Goal: Task Accomplishment & Management: Manage account settings

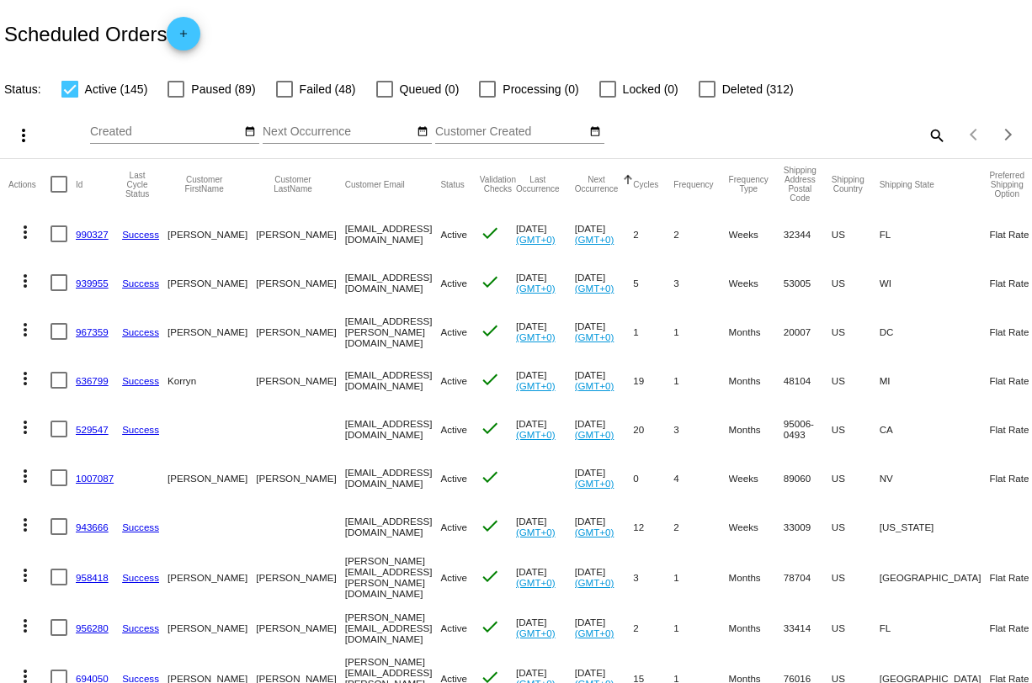
click at [937, 137] on mat-icon "search" at bounding box center [936, 135] width 20 height 26
click at [832, 130] on input "Search" at bounding box center [817, 131] width 257 height 13
paste input "[EMAIL_ADDRESS][DOMAIN_NAME]"
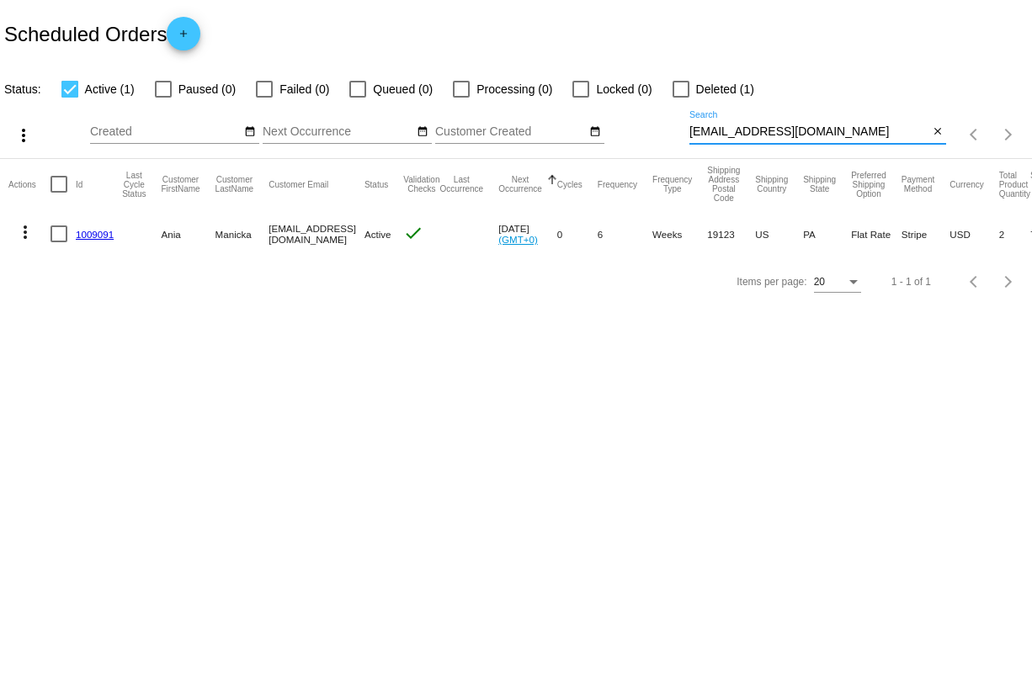
type input "[EMAIL_ADDRESS][DOMAIN_NAME]"
click at [74, 235] on mat-cell at bounding box center [62, 234] width 25 height 49
click at [86, 235] on link "1009091" at bounding box center [95, 234] width 38 height 11
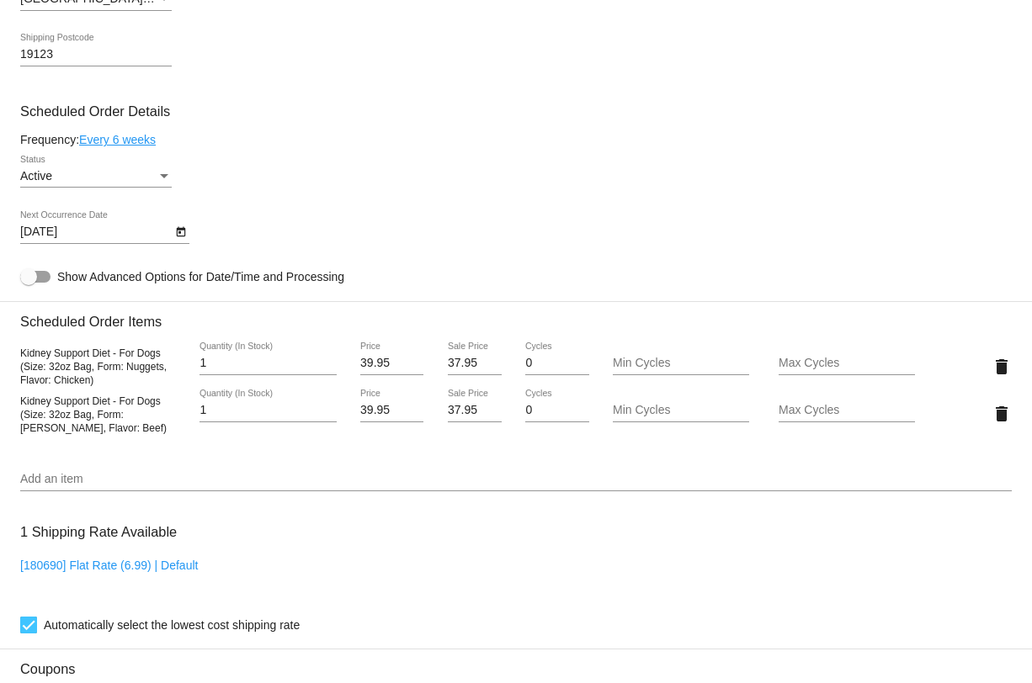
scroll to position [718, 0]
click at [1001, 375] on mat-icon "delete" at bounding box center [1001, 369] width 20 height 20
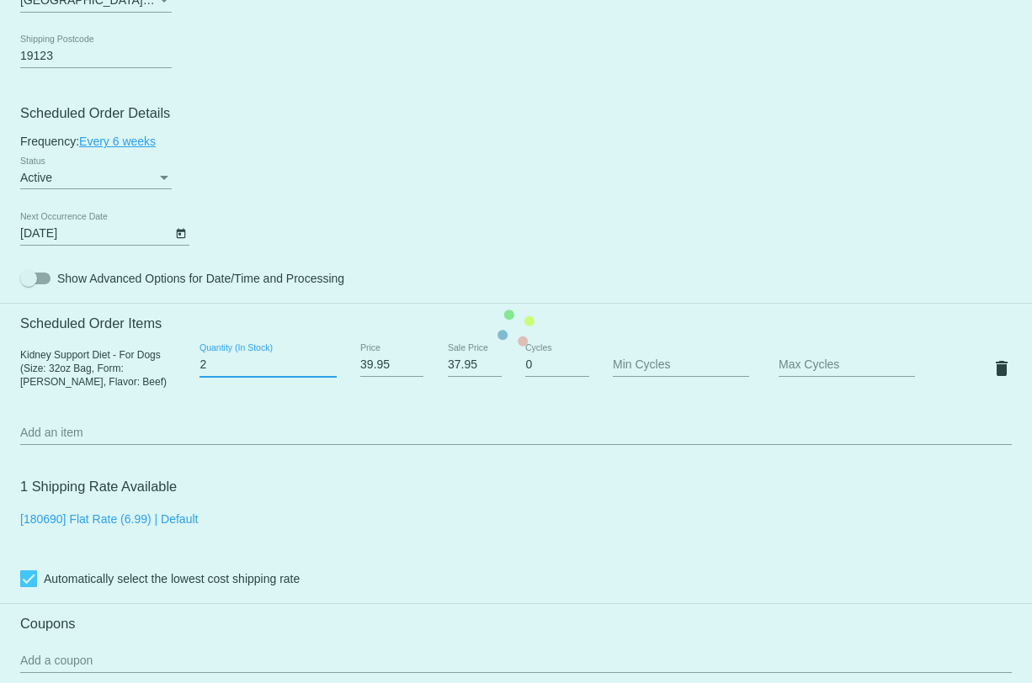
type input "2"
click at [329, 372] on input "2" at bounding box center [267, 365] width 136 height 13
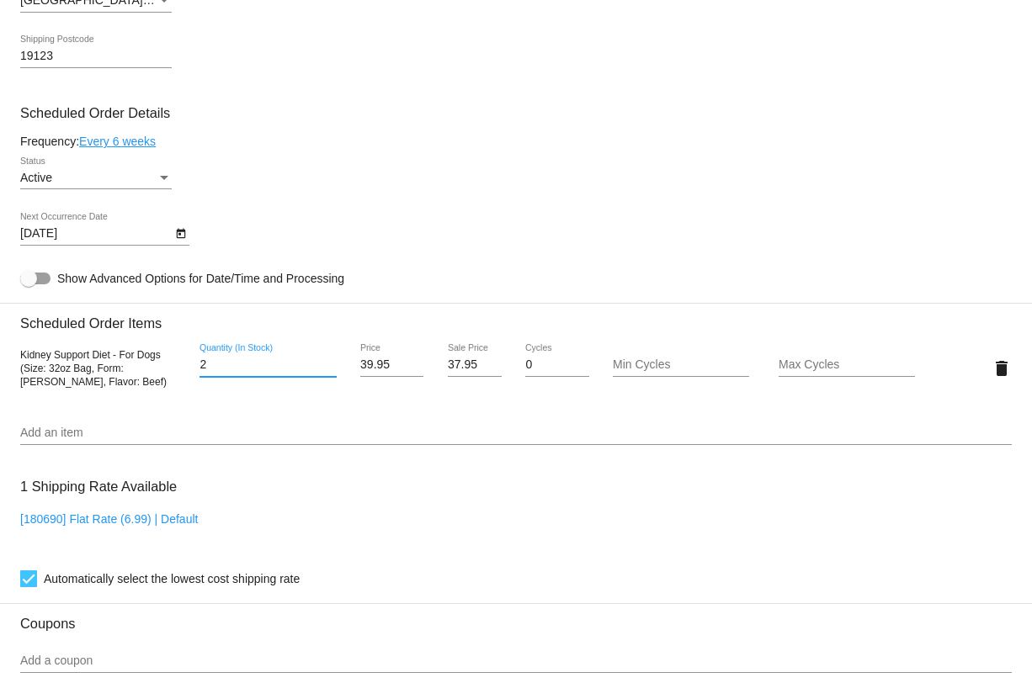
click at [571, 205] on div "Active Status" at bounding box center [515, 181] width 991 height 48
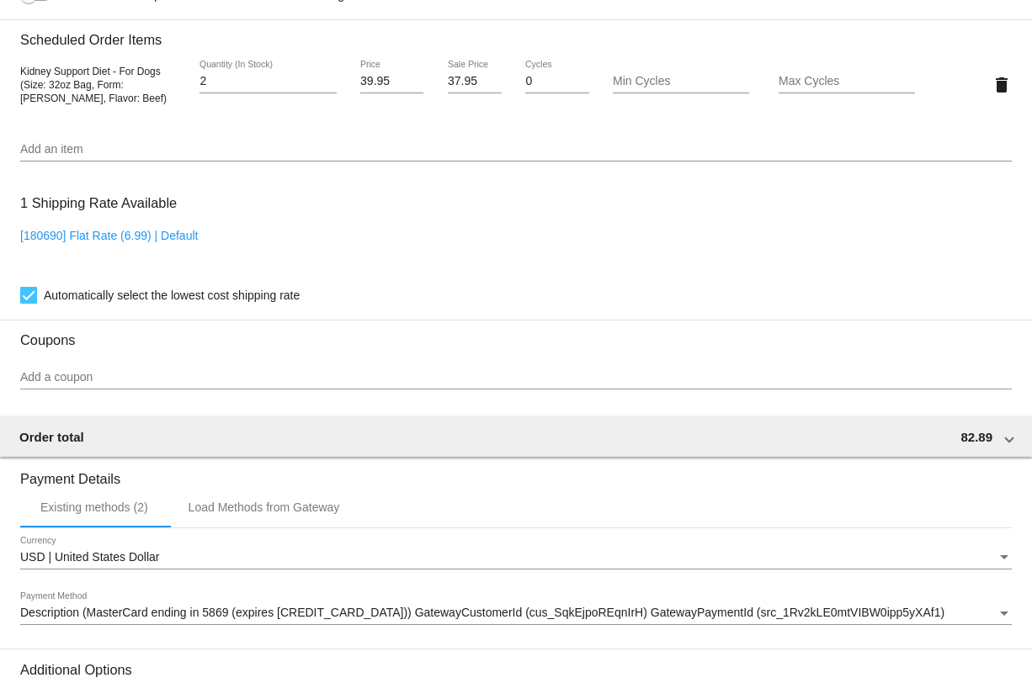
scroll to position [1219, 0]
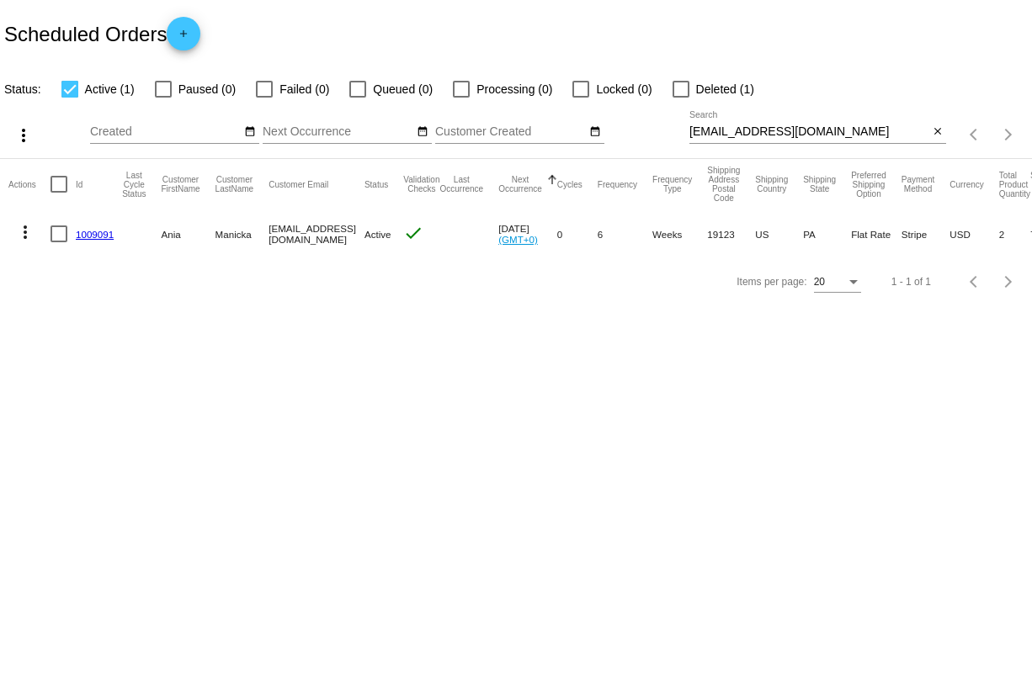
click at [88, 229] on link "1009091" at bounding box center [95, 234] width 38 height 11
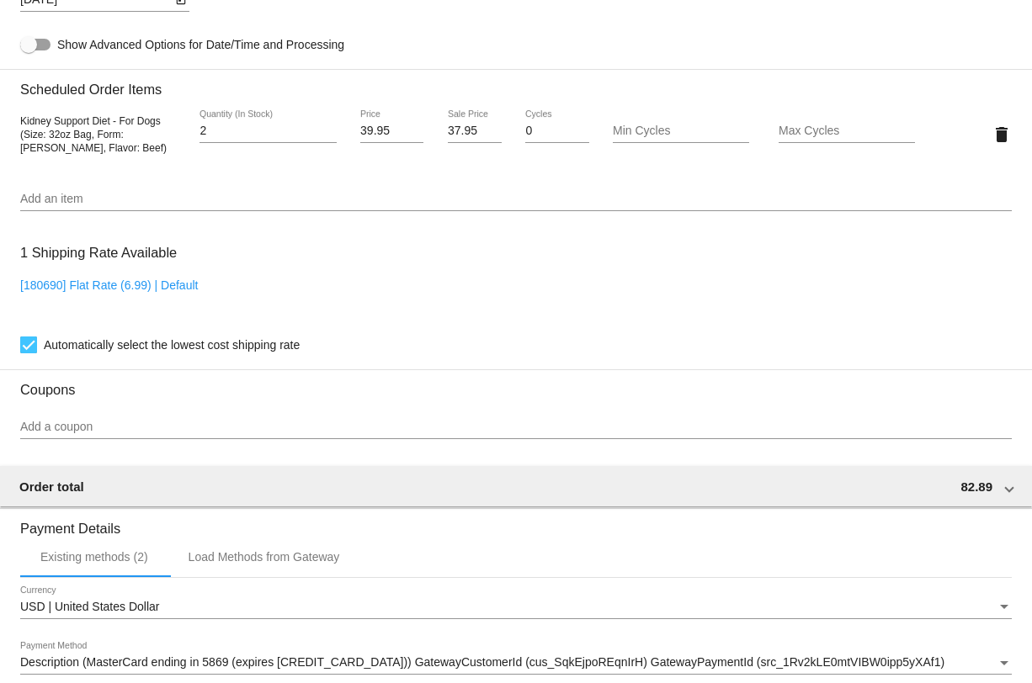
scroll to position [1219, 0]
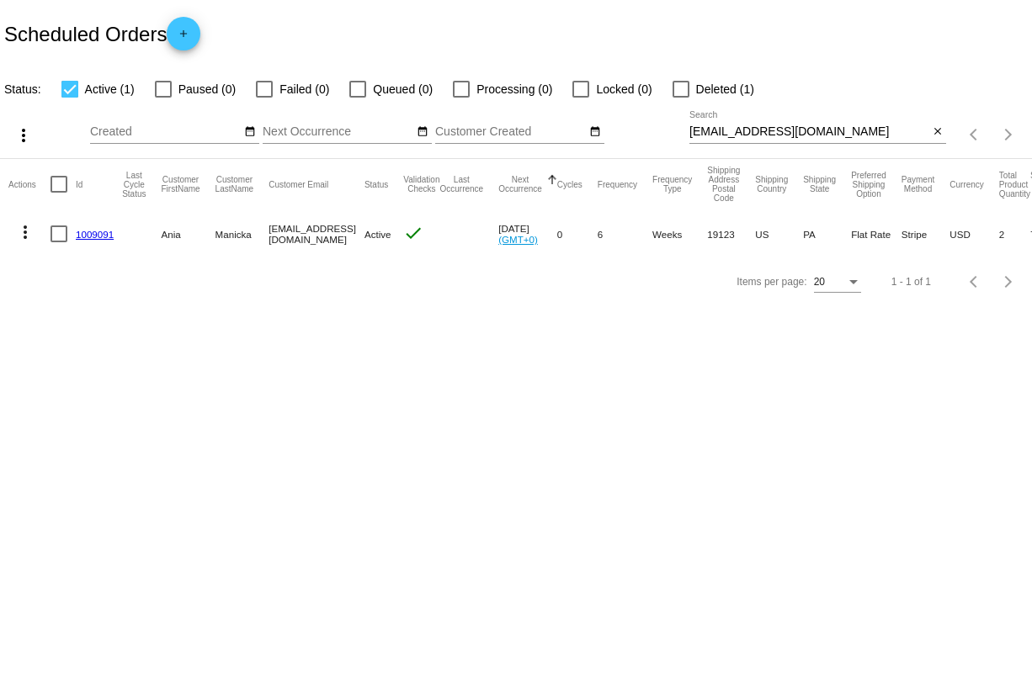
click at [104, 236] on link "1009091" at bounding box center [95, 234] width 38 height 11
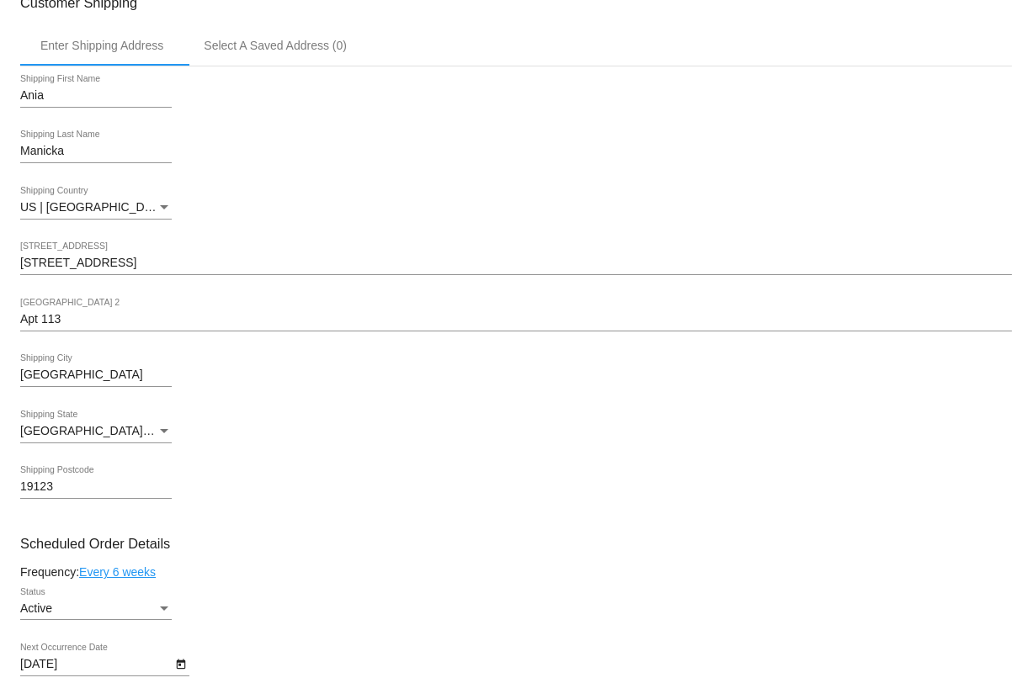
scroll to position [289, 0]
click at [167, 437] on div "Shipping State" at bounding box center [164, 429] width 15 height 13
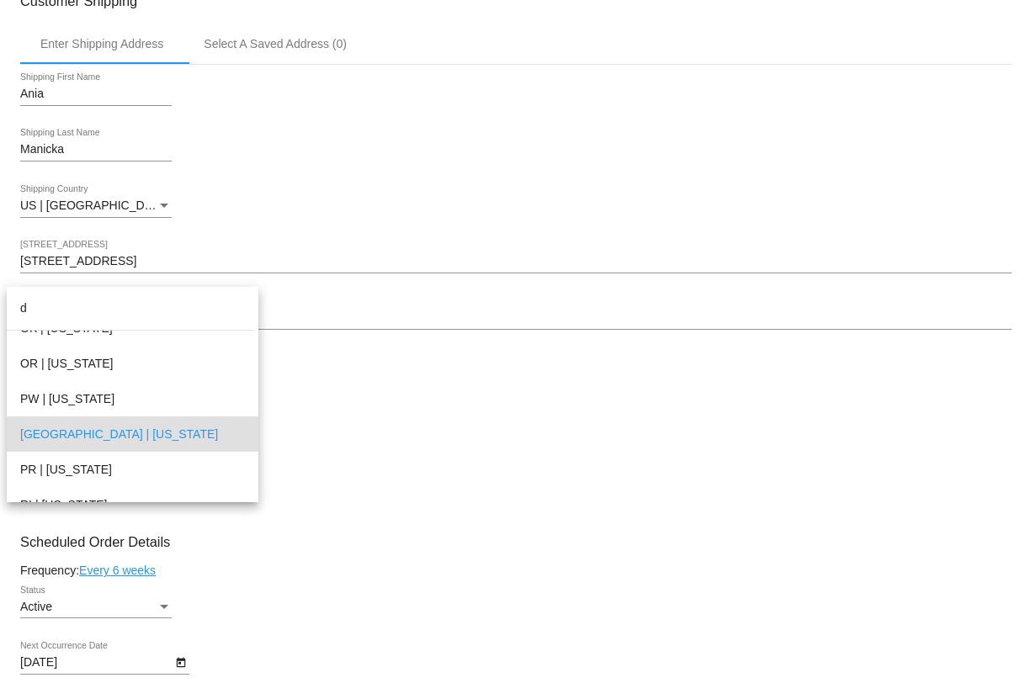
scroll to position [0, 0]
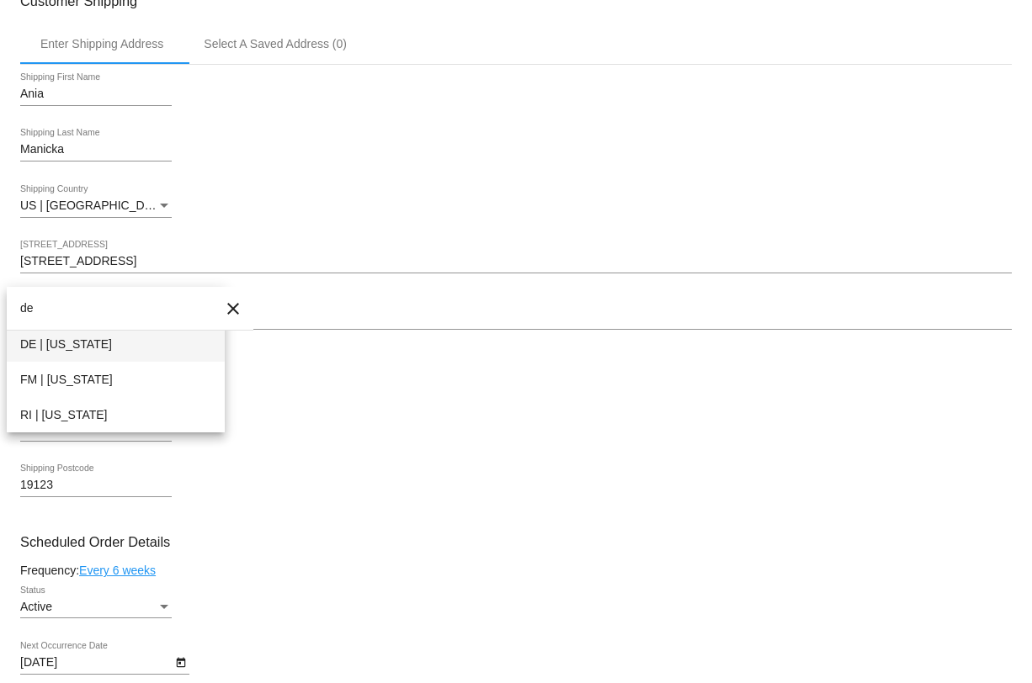
type input "de"
click at [99, 341] on span "DE | [US_STATE]" at bounding box center [115, 344] width 191 height 35
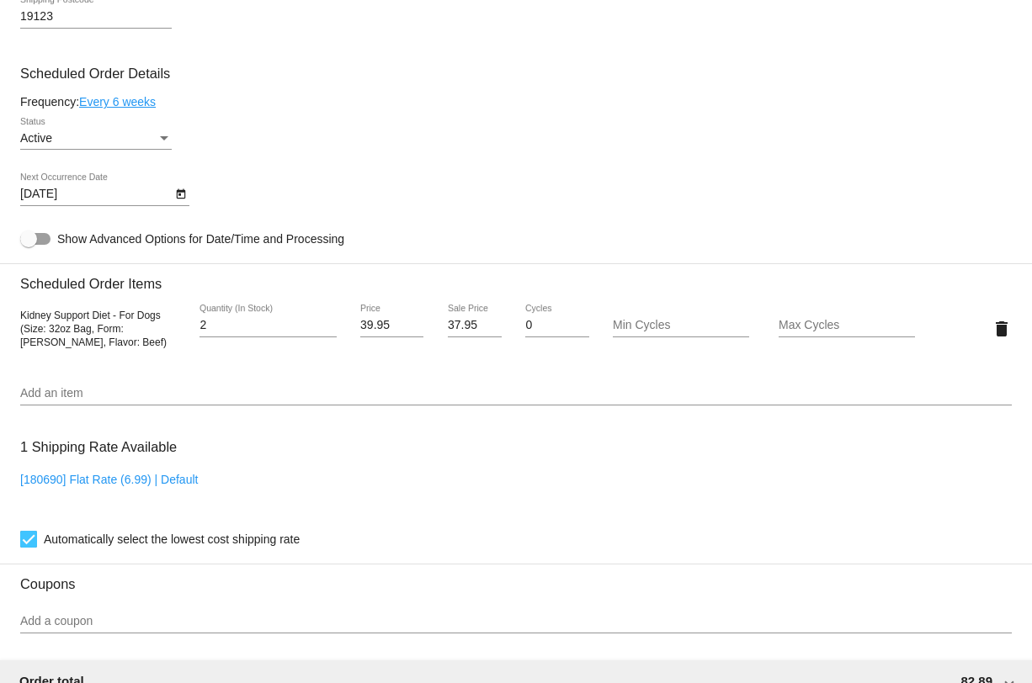
scroll to position [739, 0]
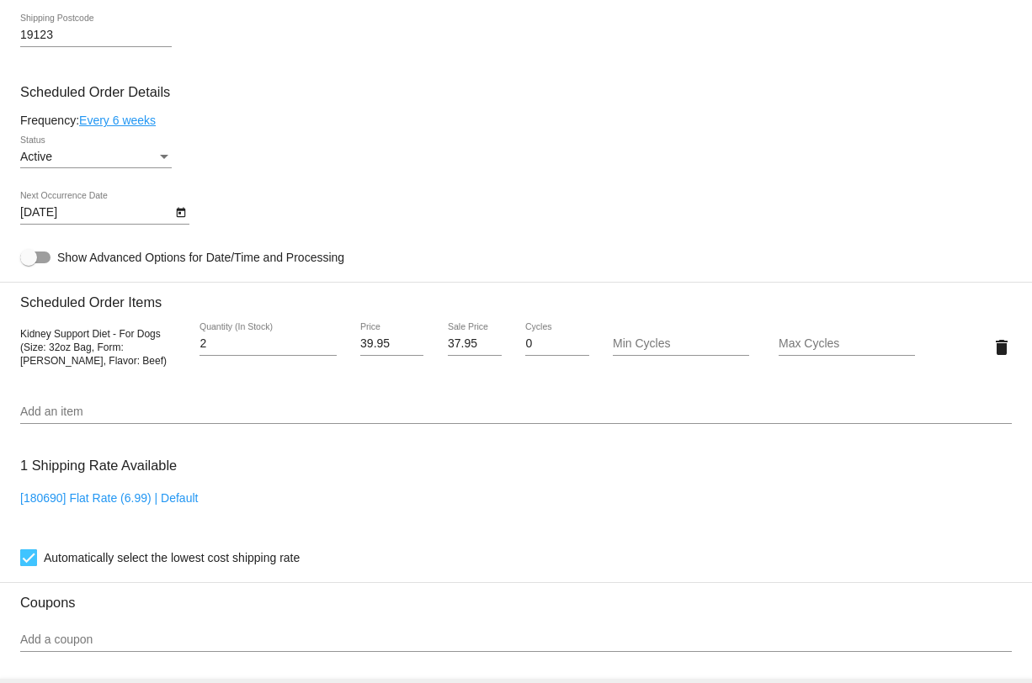
click at [417, 516] on div "[180690] Flat Rate (6.99) | Default" at bounding box center [515, 516] width 991 height 48
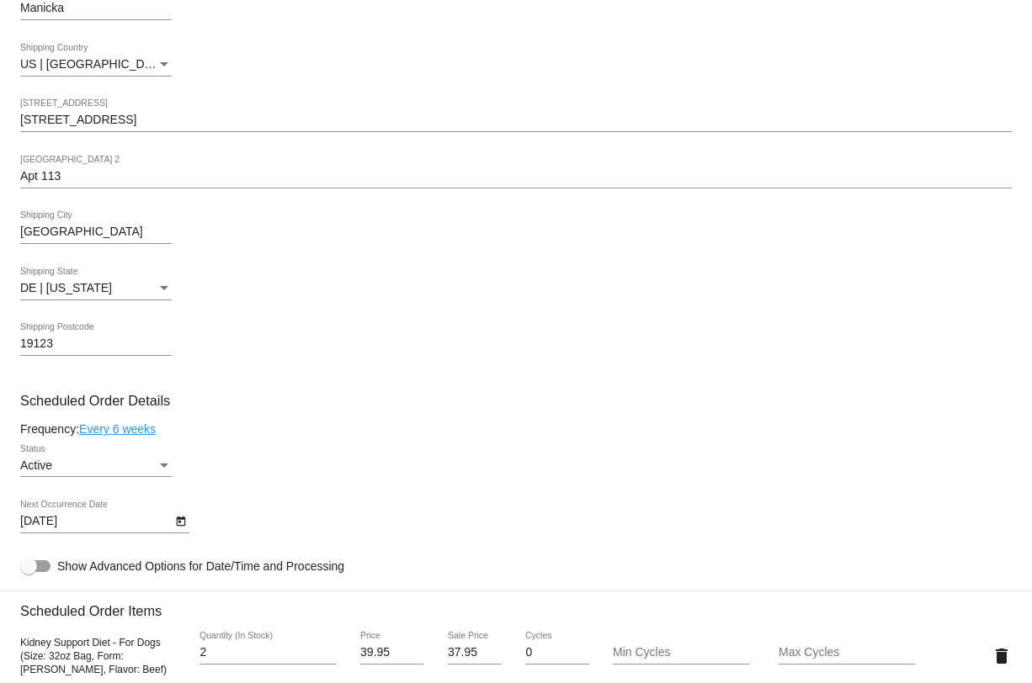
scroll to position [428, 0]
click at [159, 297] on div "Shipping State" at bounding box center [164, 290] width 15 height 13
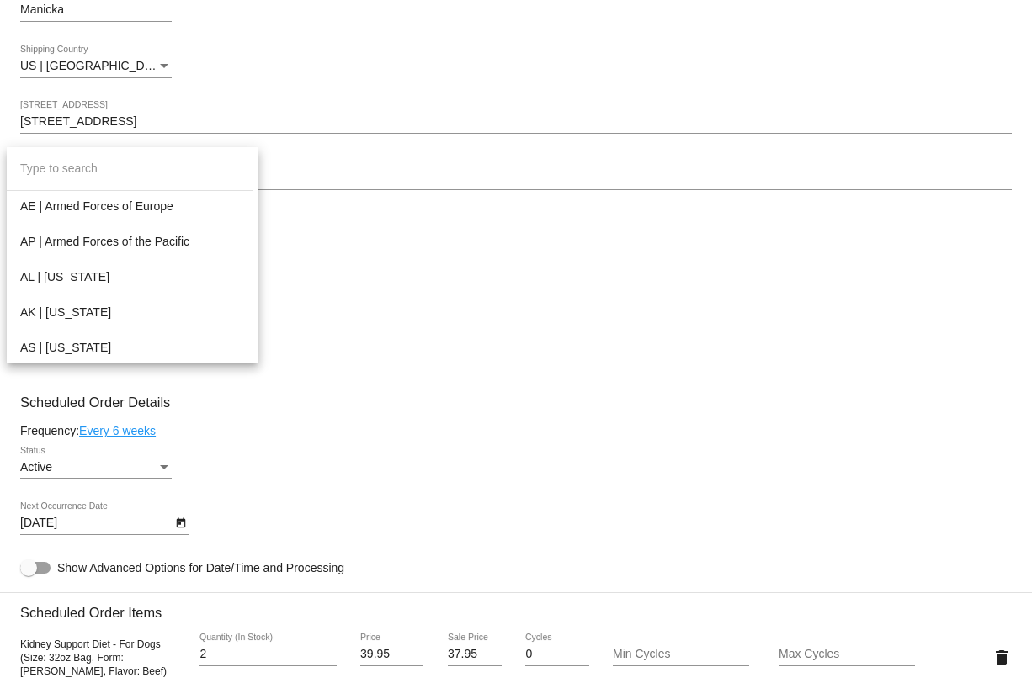
scroll to position [0, 0]
click at [401, 555] on div at bounding box center [516, 341] width 1032 height 683
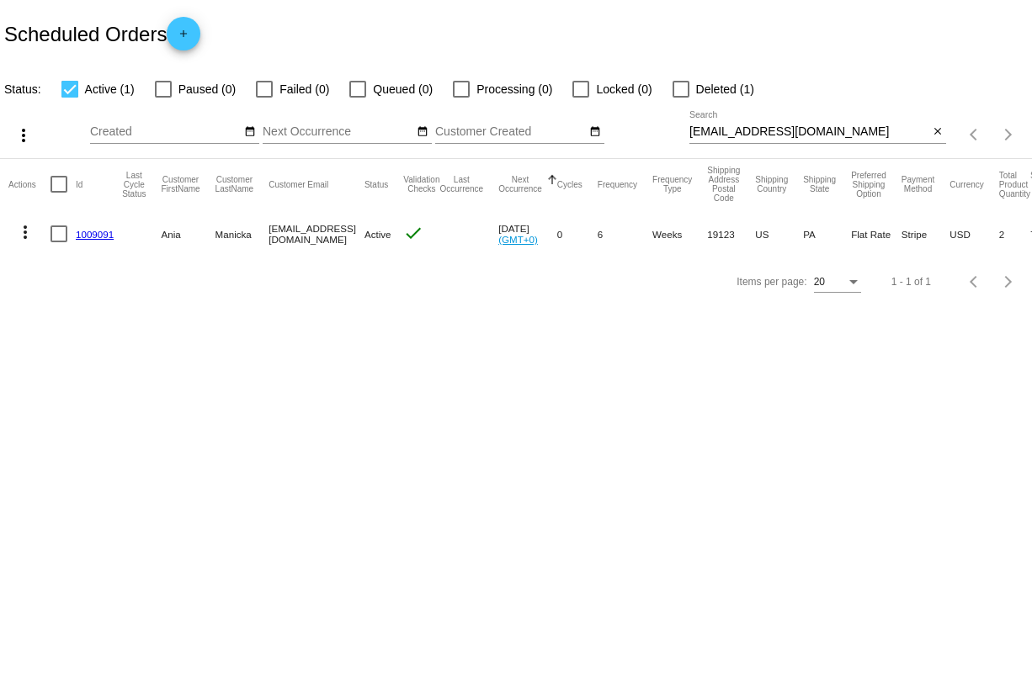
click at [91, 236] on link "1009091" at bounding box center [95, 234] width 38 height 11
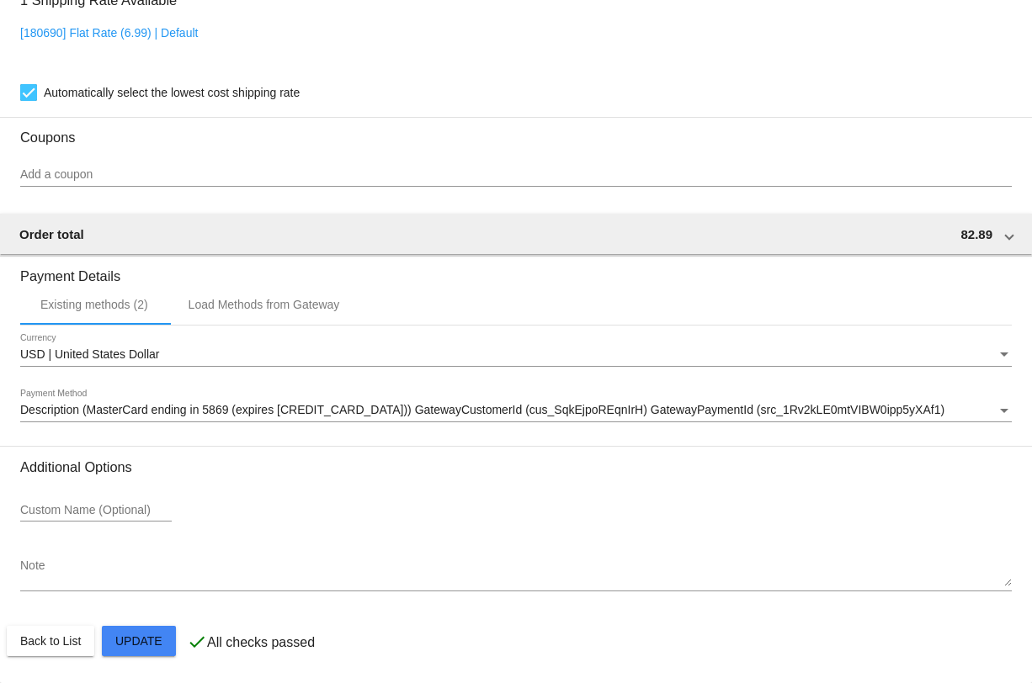
scroll to position [1219, 0]
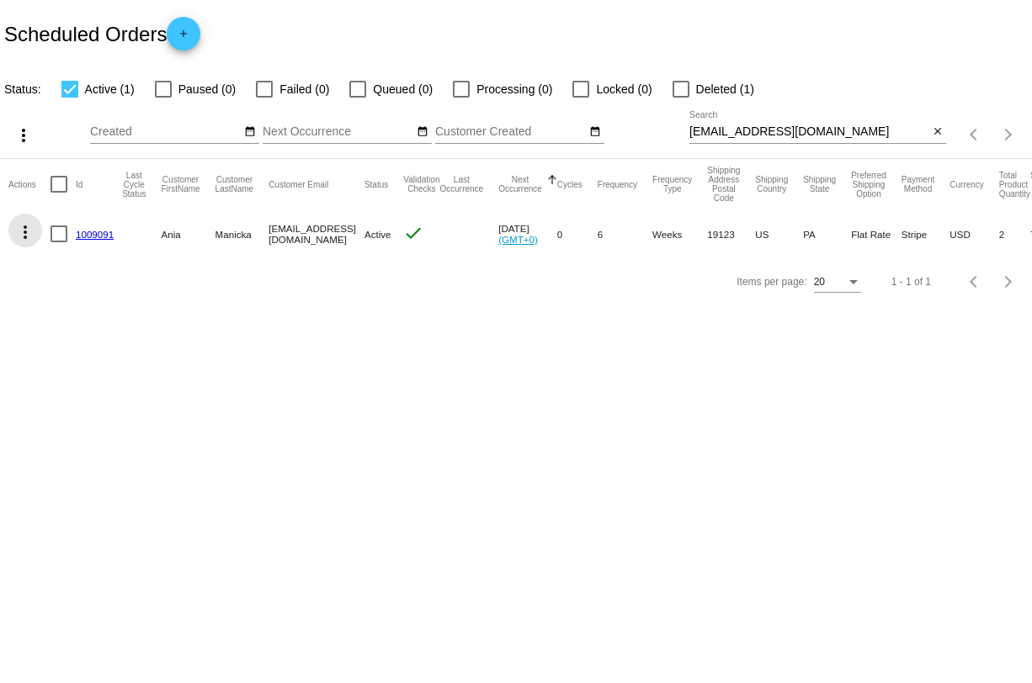
click at [24, 240] on mat-icon "more_vert" at bounding box center [25, 232] width 20 height 20
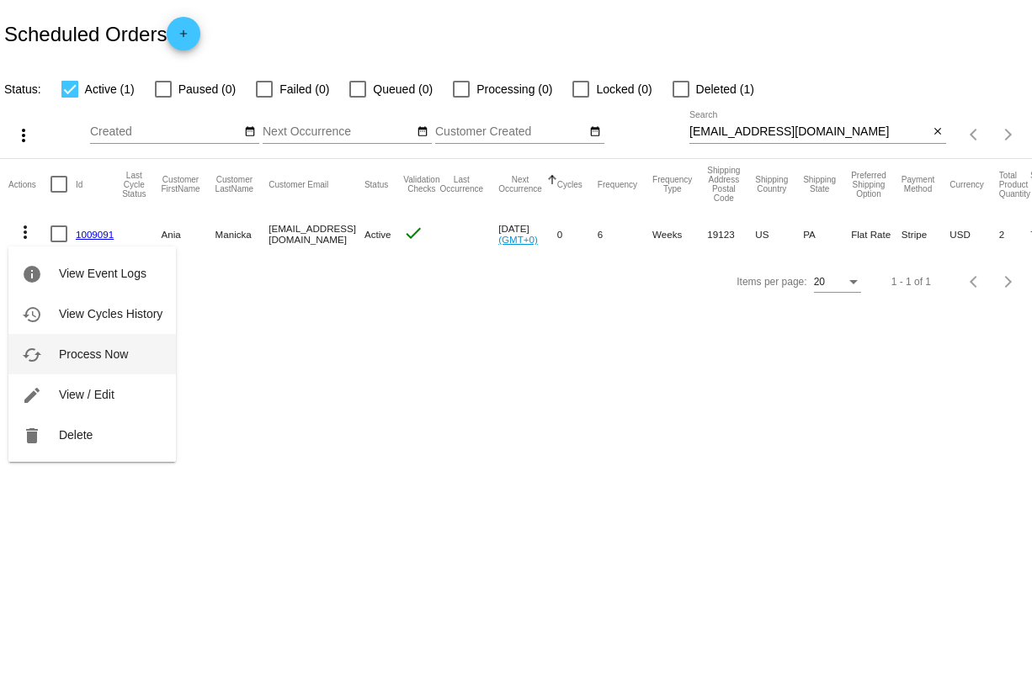
click at [148, 364] on button "cached Process Now" at bounding box center [91, 354] width 167 height 40
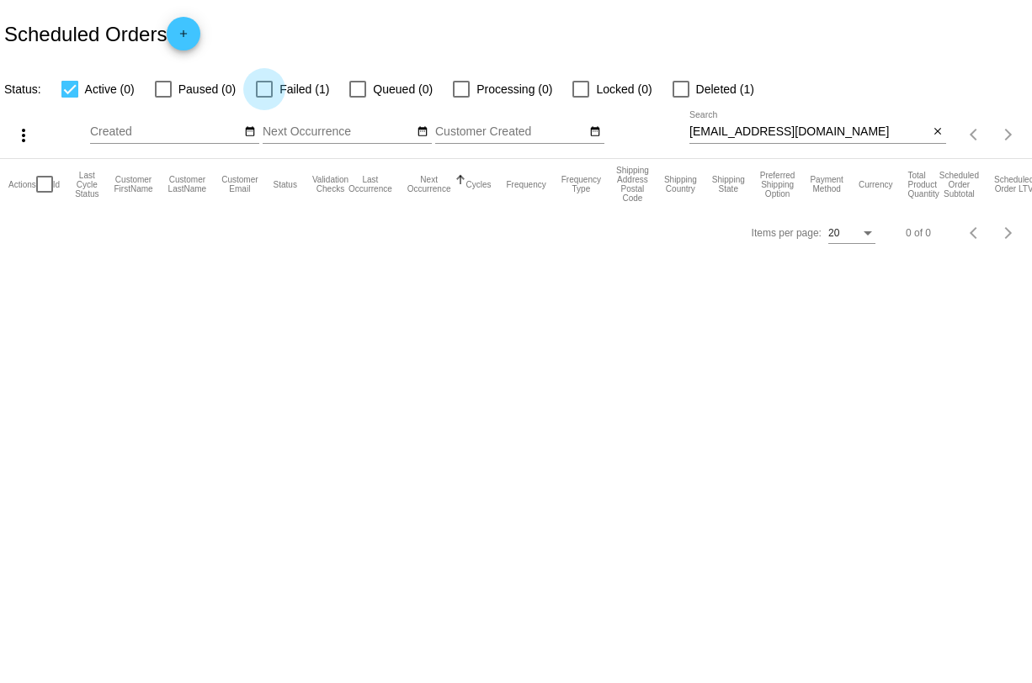
click at [261, 90] on div at bounding box center [264, 89] width 17 height 17
click at [263, 98] on input "Failed (1)" at bounding box center [263, 98] width 1 height 1
checkbox input "true"
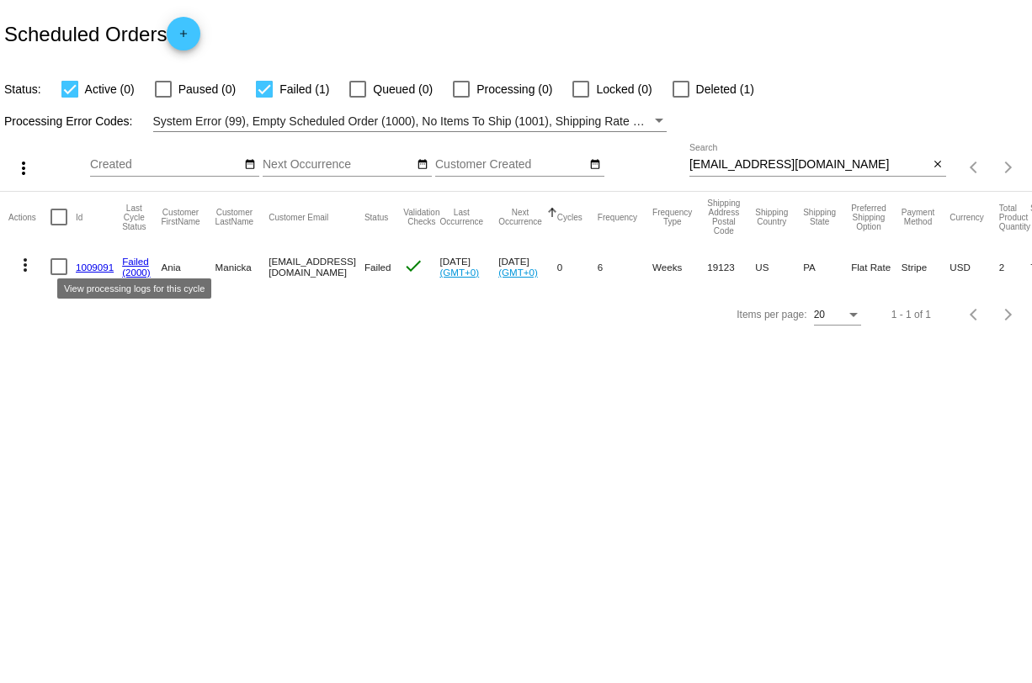
click at [132, 264] on link "Failed" at bounding box center [135, 261] width 27 height 11
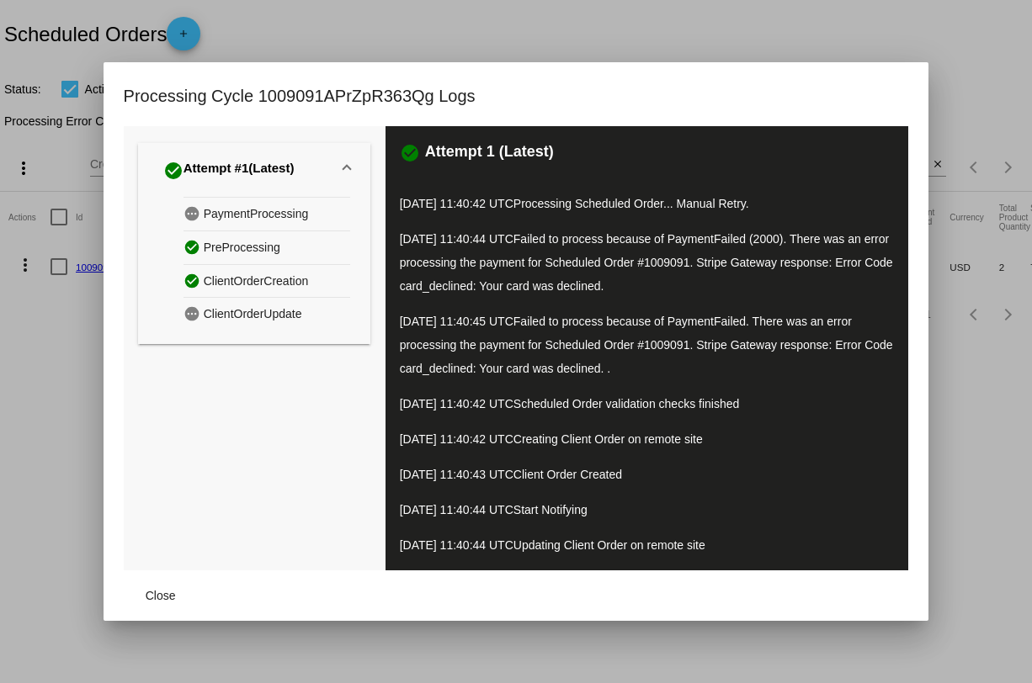
click at [108, 439] on mat-dialog-content "check_circle Attempt #1 (Latest) pending PaymentProcessing check_circle PreProc…" at bounding box center [517, 348] width 826 height 444
click at [60, 406] on div at bounding box center [516, 341] width 1032 height 683
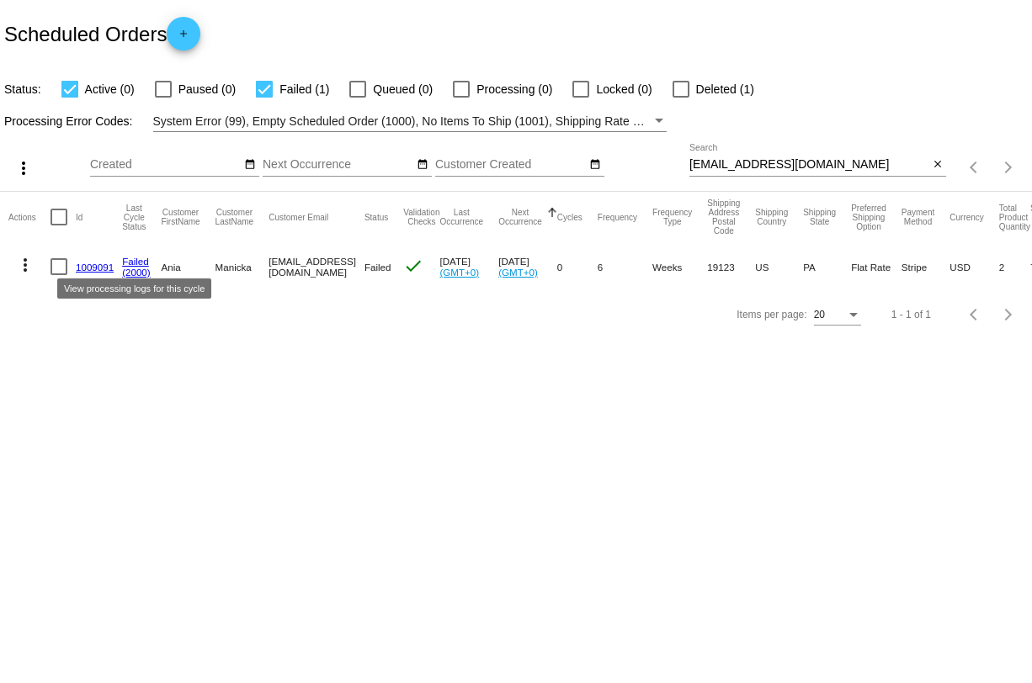
click at [101, 268] on link "1009091" at bounding box center [95, 267] width 38 height 11
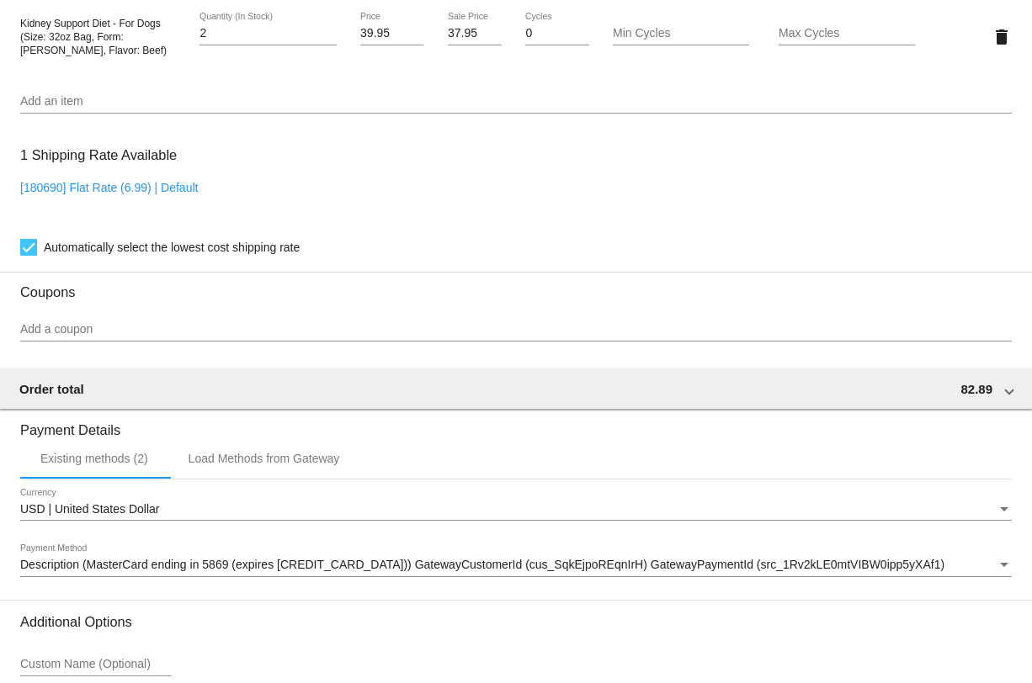
scroll to position [1419, 0]
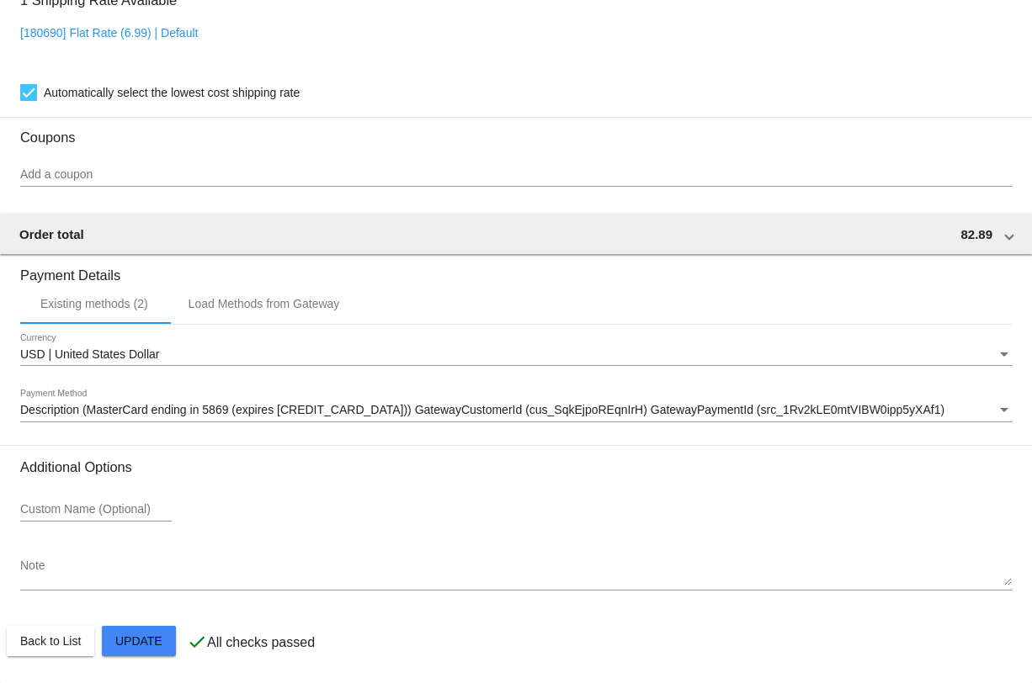
click at [430, 417] on div "Description (MasterCard ending in 5869 (expires 09/28)) GatewayCustomerId (cus_…" at bounding box center [515, 406] width 991 height 33
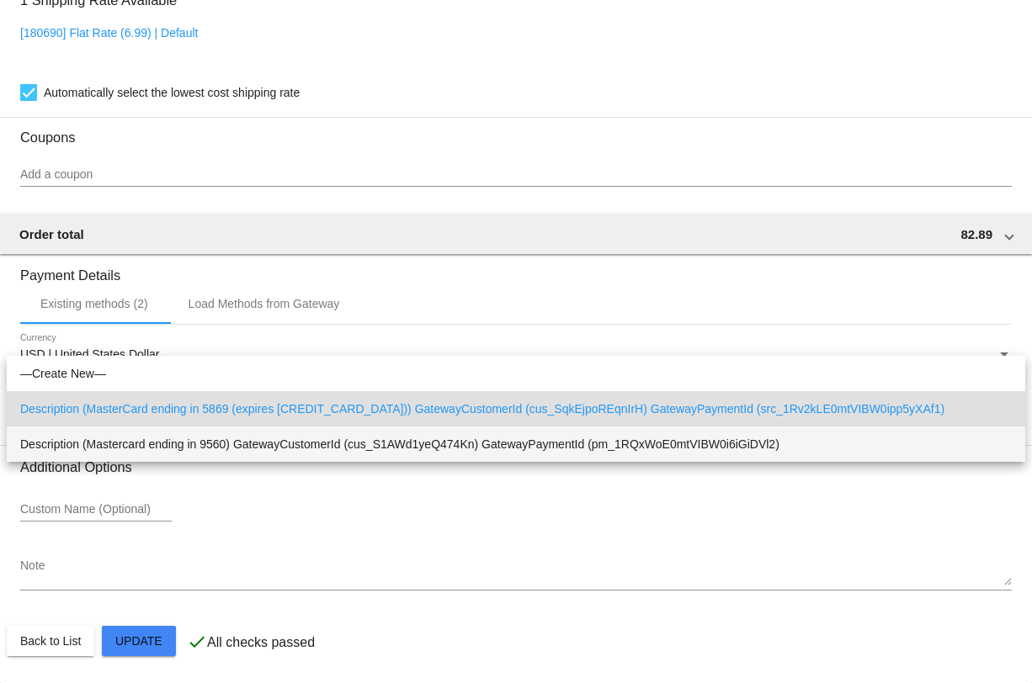
click at [406, 447] on span "Description (Mastercard ending in 9560) GatewayCustomerId (cus_S1AWd1yeQ474Kn) …" at bounding box center [515, 444] width 991 height 35
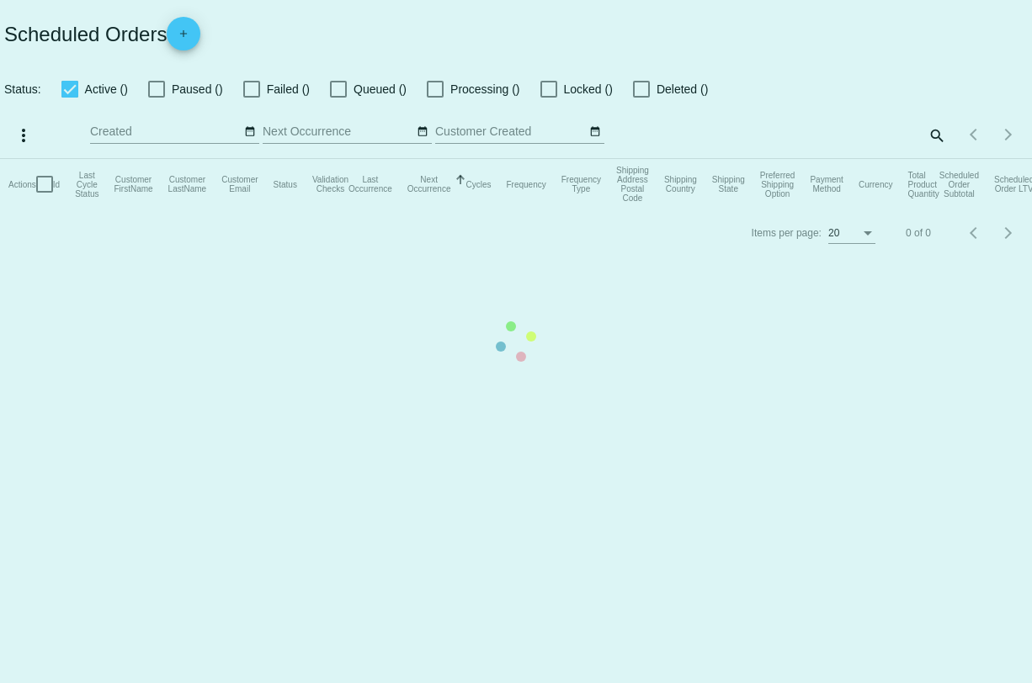
checkbox input "true"
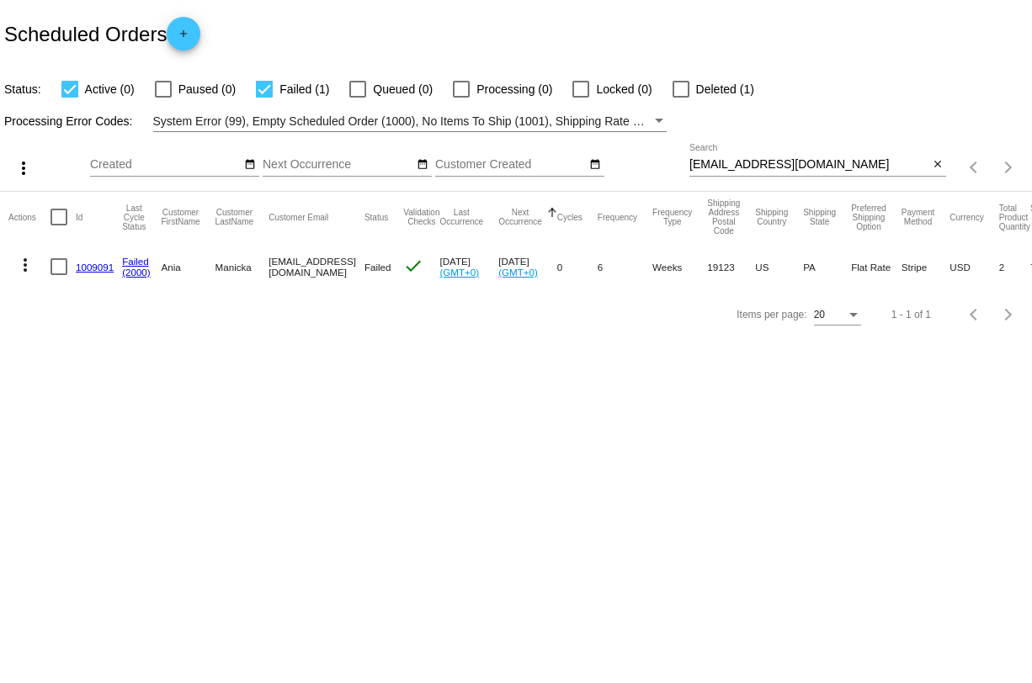
click at [97, 262] on link "1009091" at bounding box center [95, 267] width 38 height 11
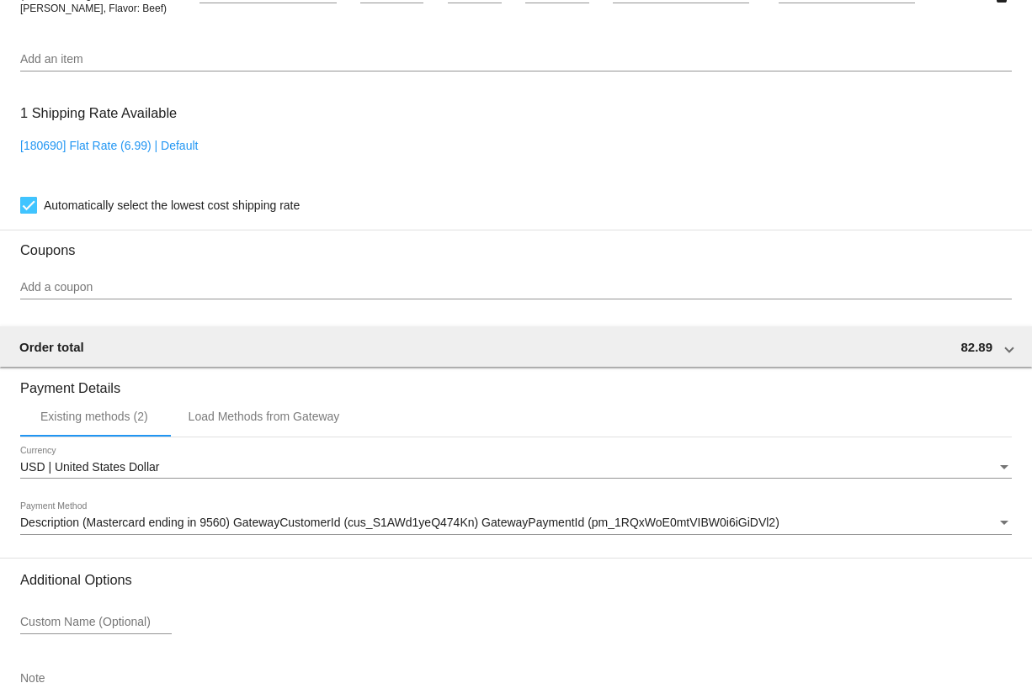
scroll to position [1419, 0]
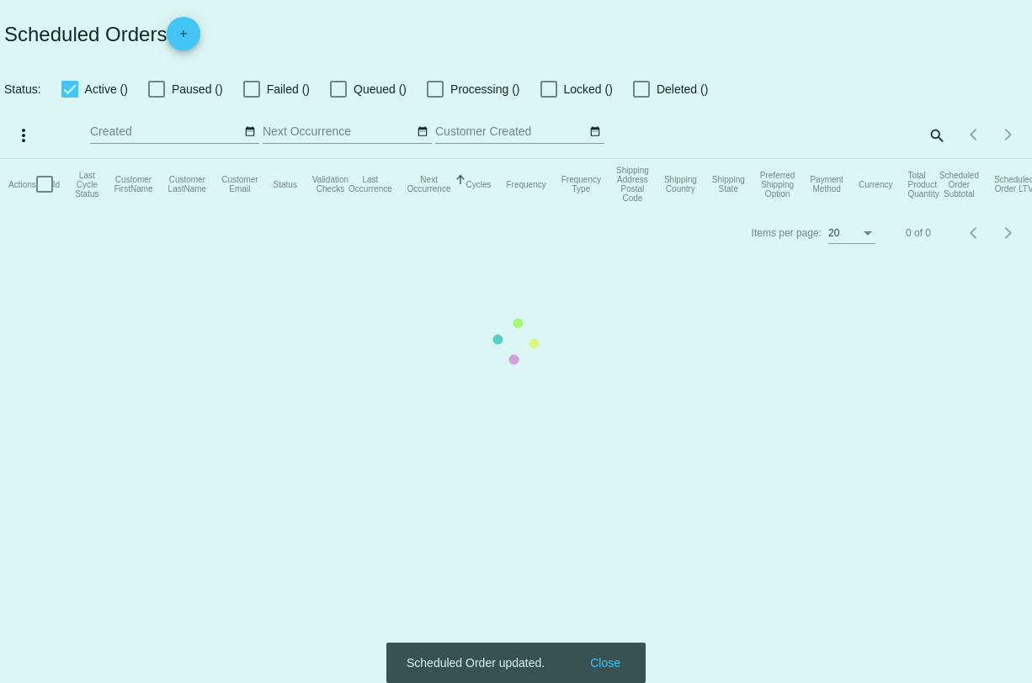
checkbox input "true"
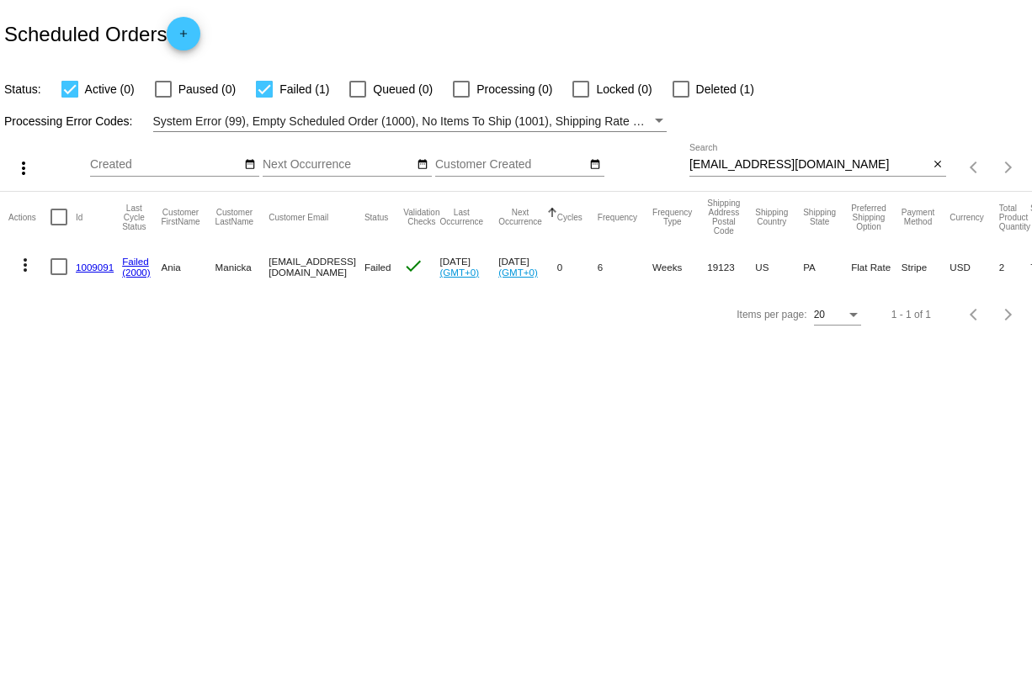
click at [19, 269] on mat-icon "more_vert" at bounding box center [25, 265] width 20 height 20
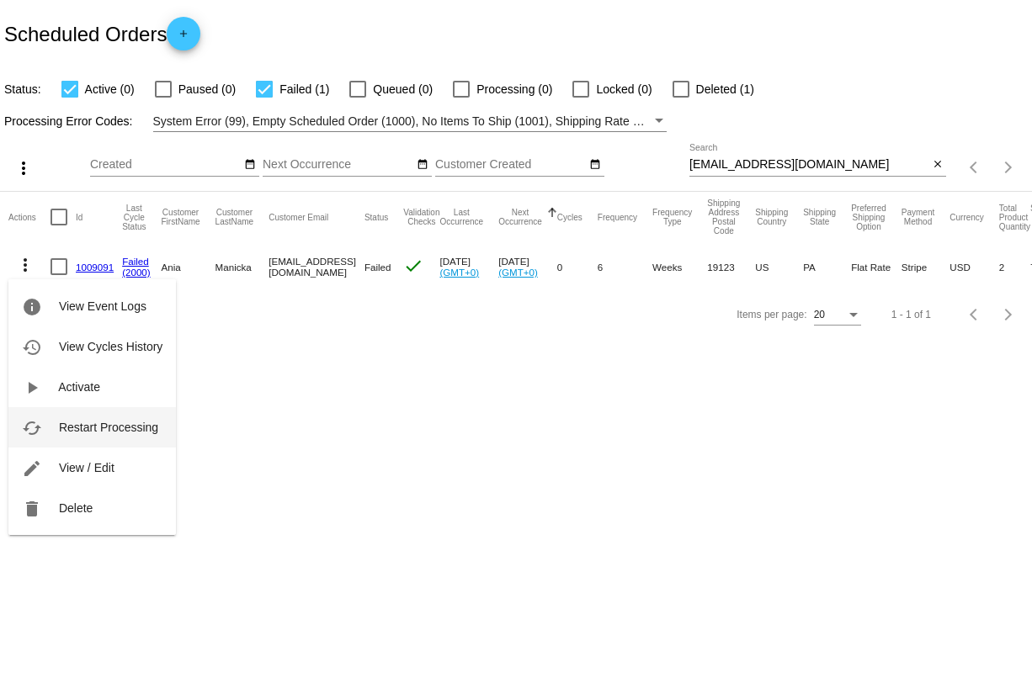
click at [106, 422] on span "Restart Processing" at bounding box center [108, 427] width 99 height 13
